Goal: Task Accomplishment & Management: Manage account settings

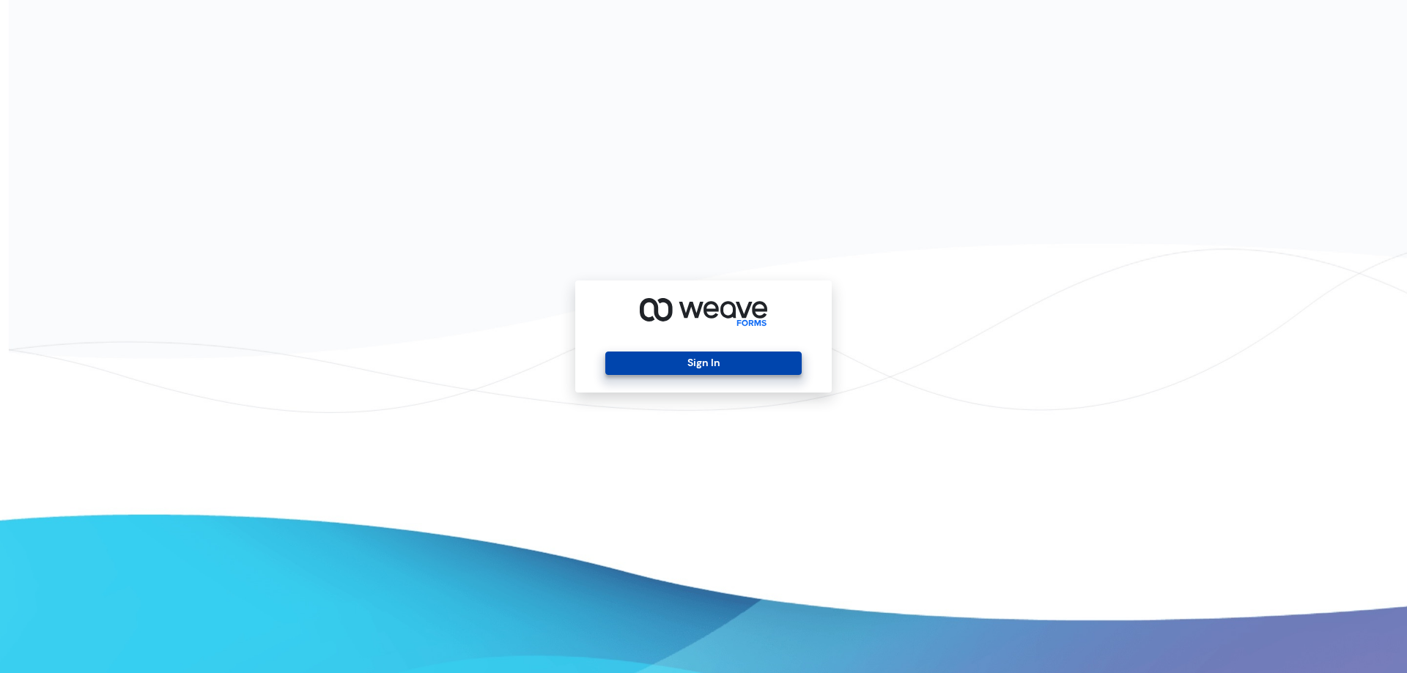
click at [686, 364] on button "Sign In" at bounding box center [703, 363] width 196 height 23
